Goal: Information Seeking & Learning: Learn about a topic

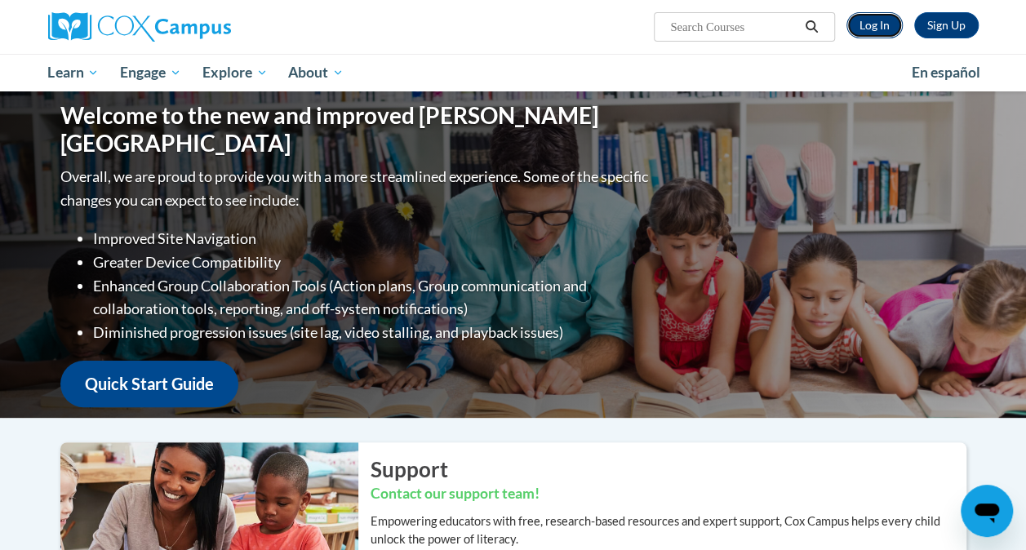
click at [868, 29] on link "Log In" at bounding box center [874, 25] width 56 height 26
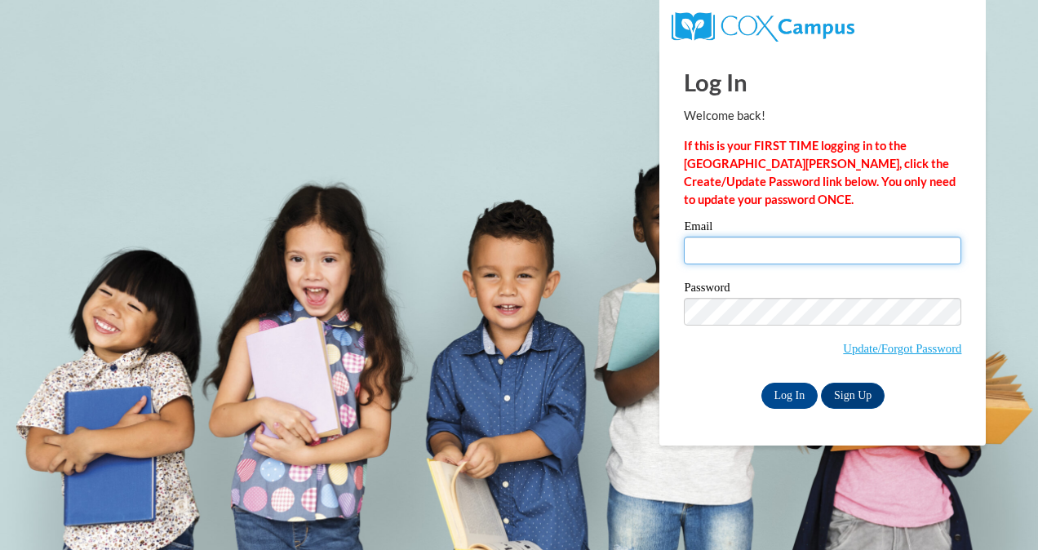
click at [870, 251] on input "Email" at bounding box center [822, 251] width 277 height 28
type input "NCHANDER@AUGUSTA.EDU"
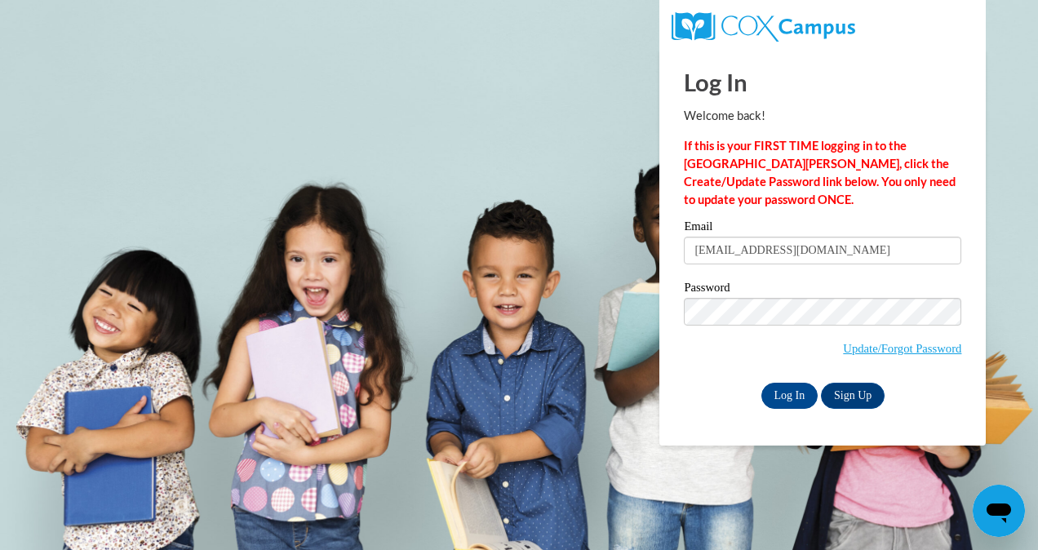
click at [707, 340] on span "Update/Forgot Password" at bounding box center [822, 332] width 277 height 68
click at [775, 393] on input "Log In" at bounding box center [789, 396] width 57 height 26
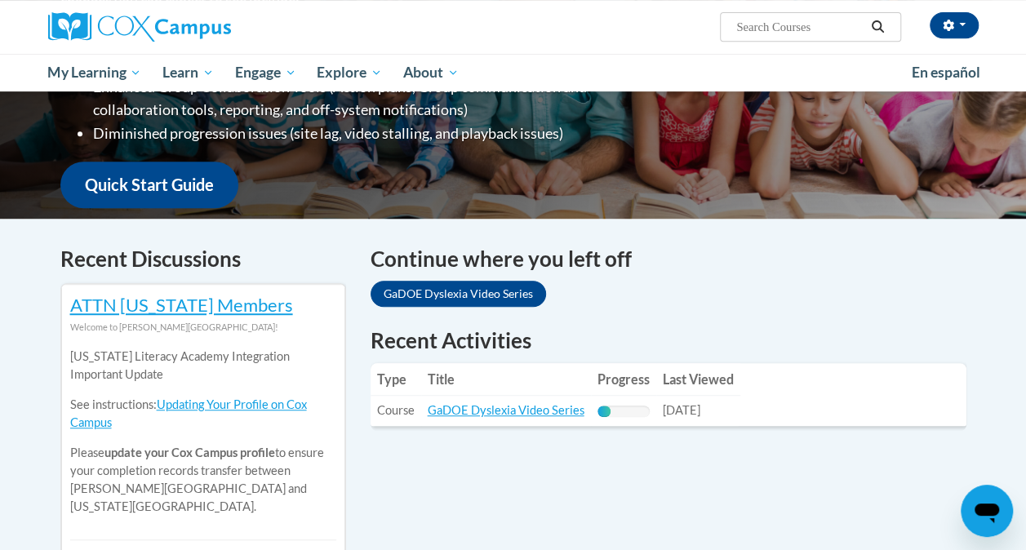
scroll to position [362, 0]
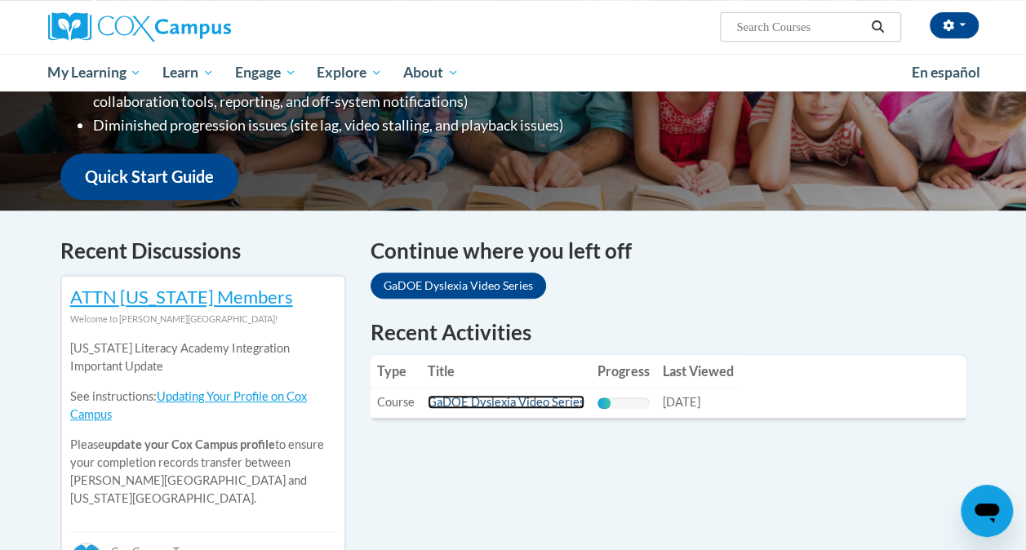
click at [525, 406] on link "GaDOE Dyslexia Video Series" at bounding box center [506, 402] width 157 height 14
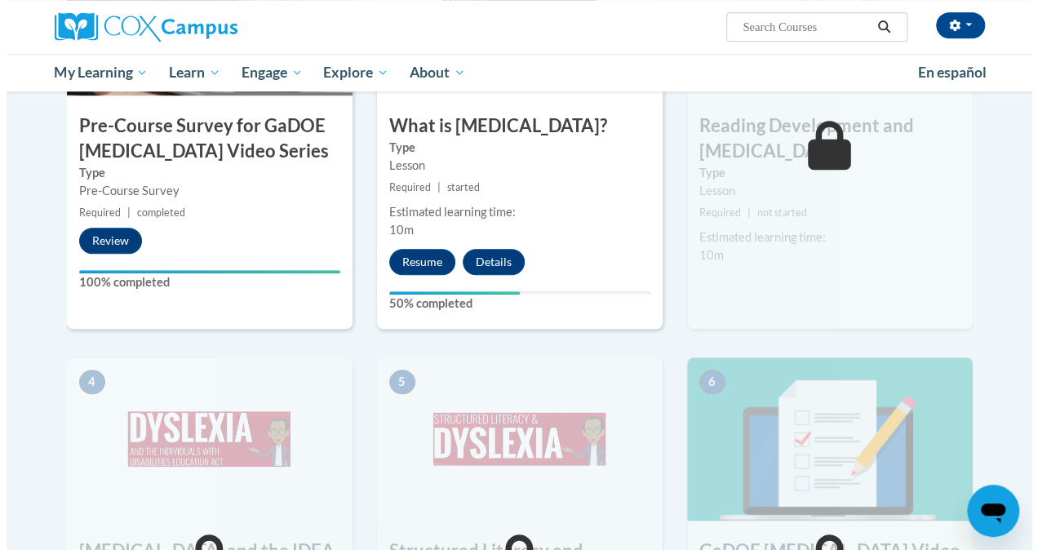
scroll to position [552, 0]
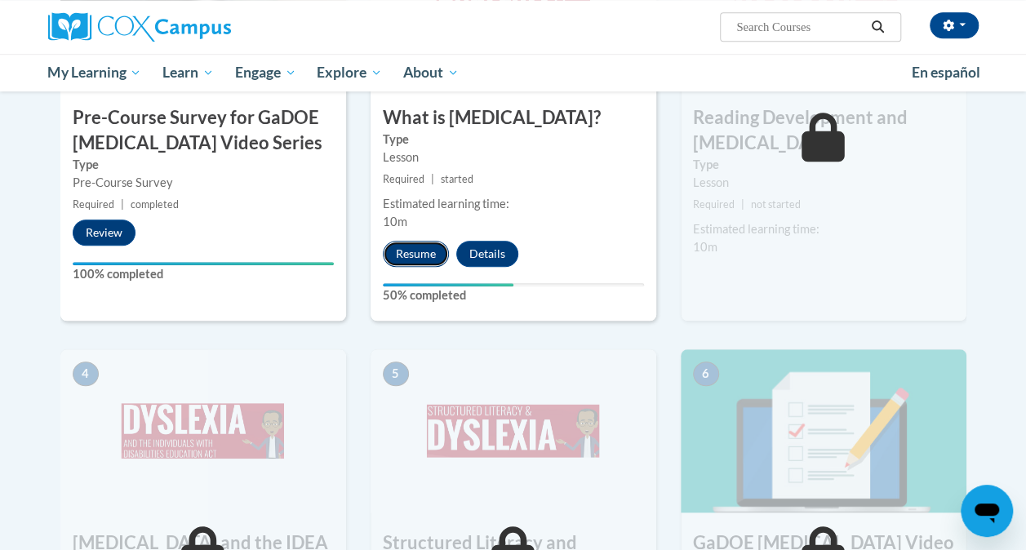
click at [425, 250] on button "Resume" at bounding box center [416, 254] width 66 height 26
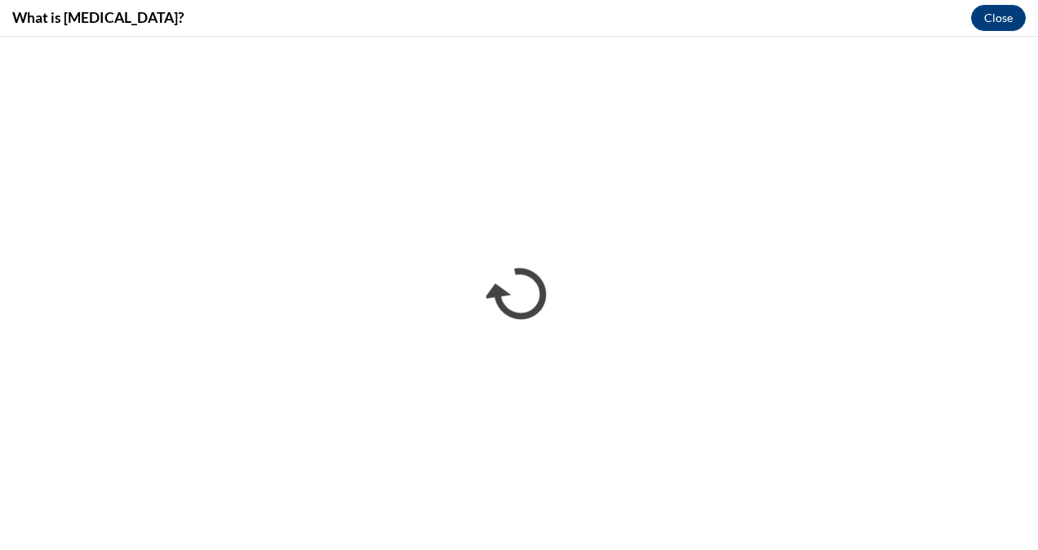
scroll to position [0, 0]
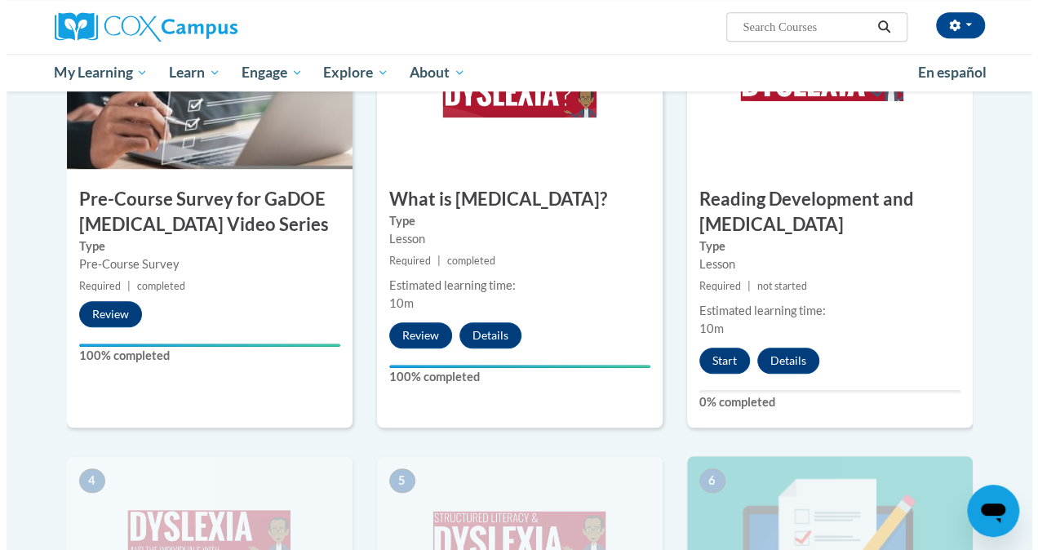
scroll to position [473, 0]
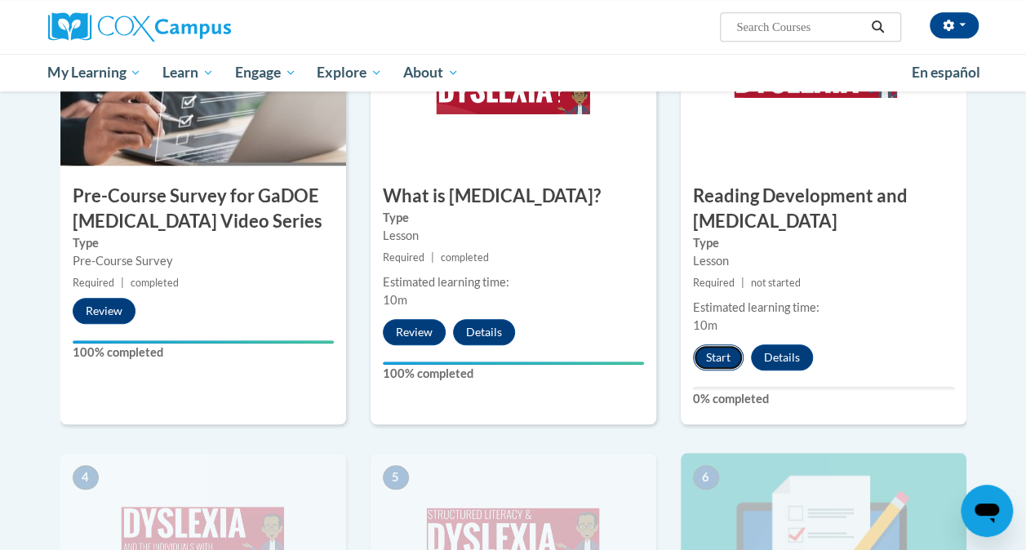
click at [715, 357] on button "Start" at bounding box center [718, 357] width 51 height 26
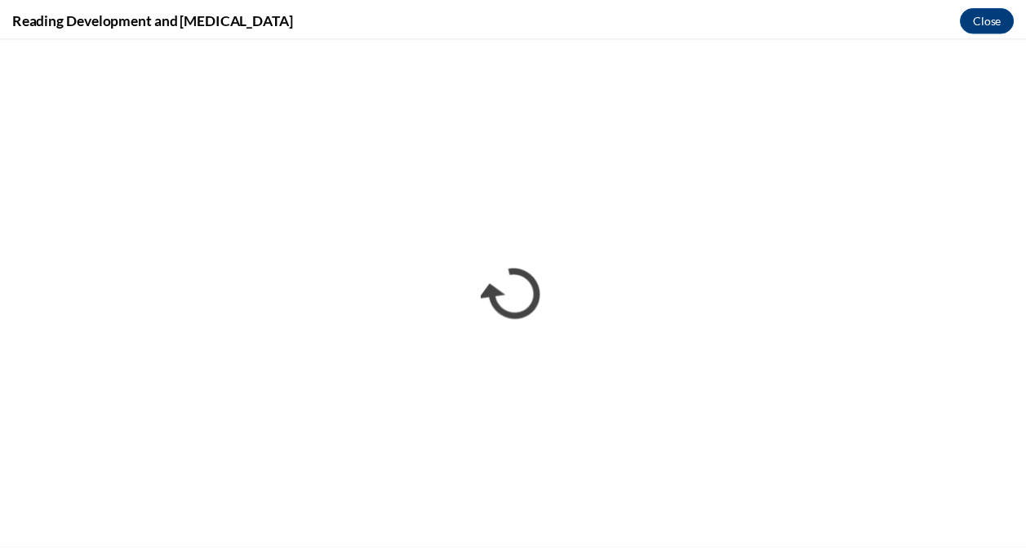
scroll to position [0, 0]
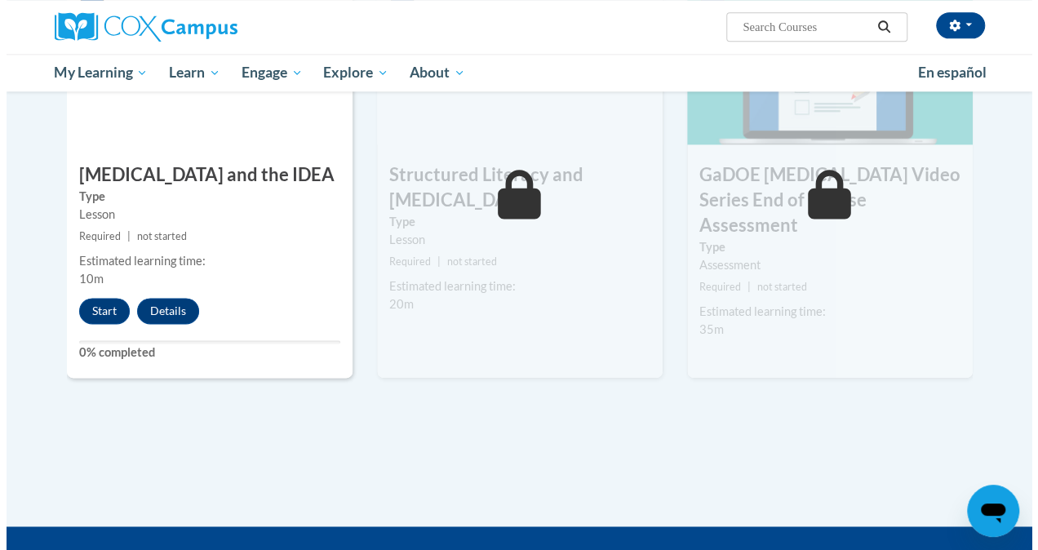
scroll to position [962, 0]
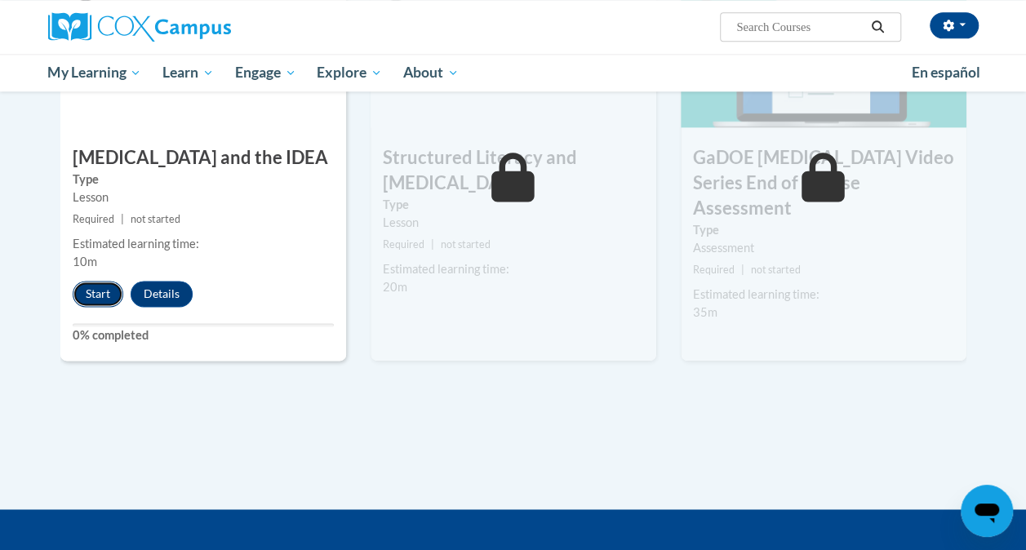
click at [89, 293] on button "Start" at bounding box center [98, 294] width 51 height 26
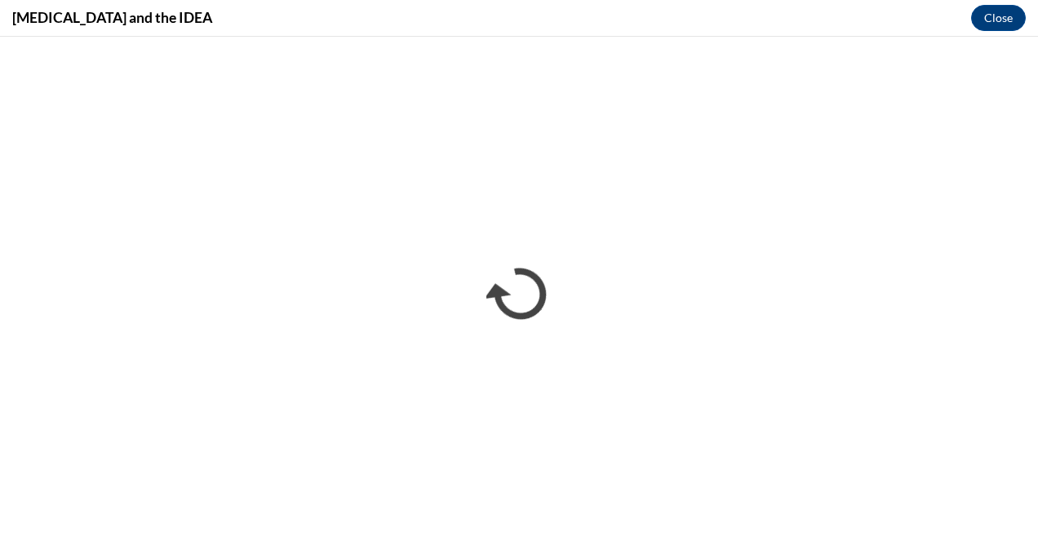
scroll to position [0, 0]
